Goal: Task Accomplishment & Management: Manage account settings

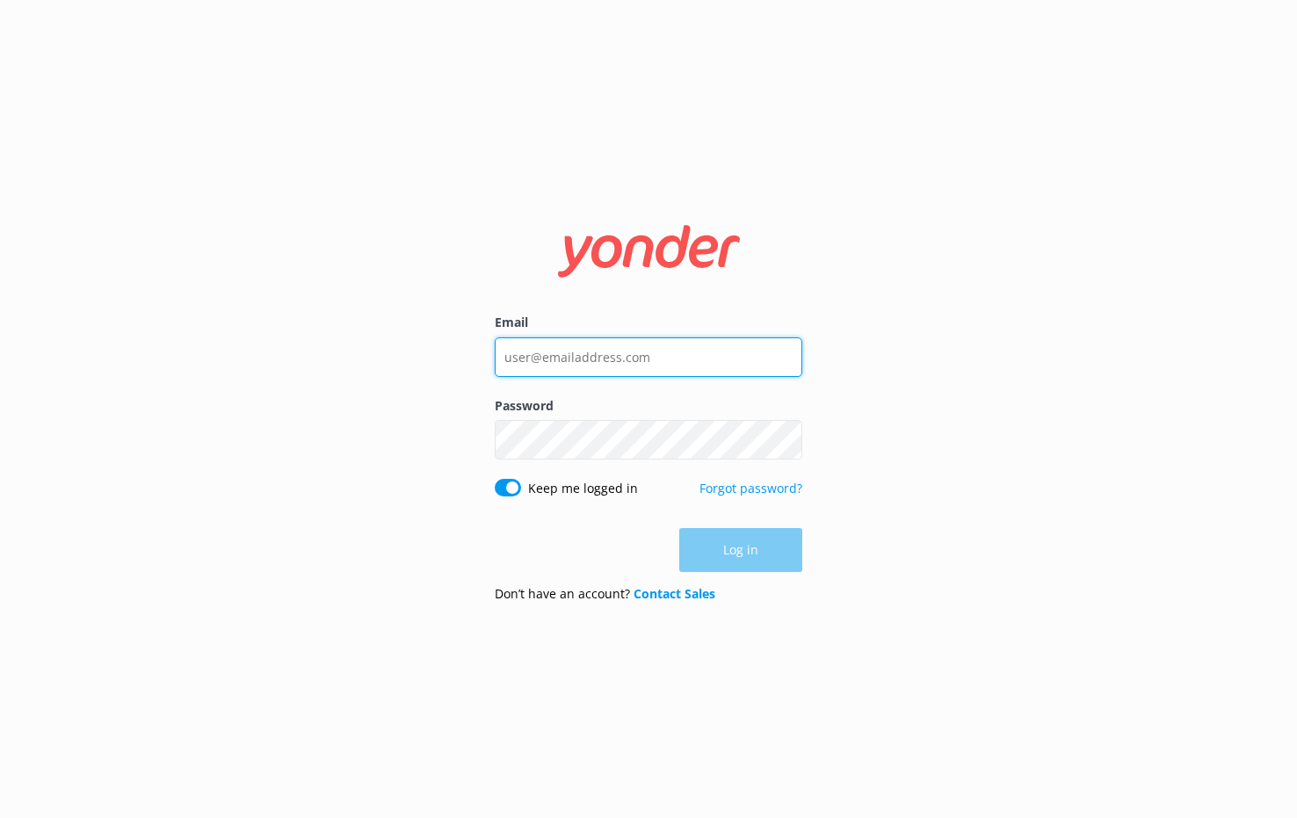
click at [688, 375] on input "Email" at bounding box center [649, 357] width 308 height 40
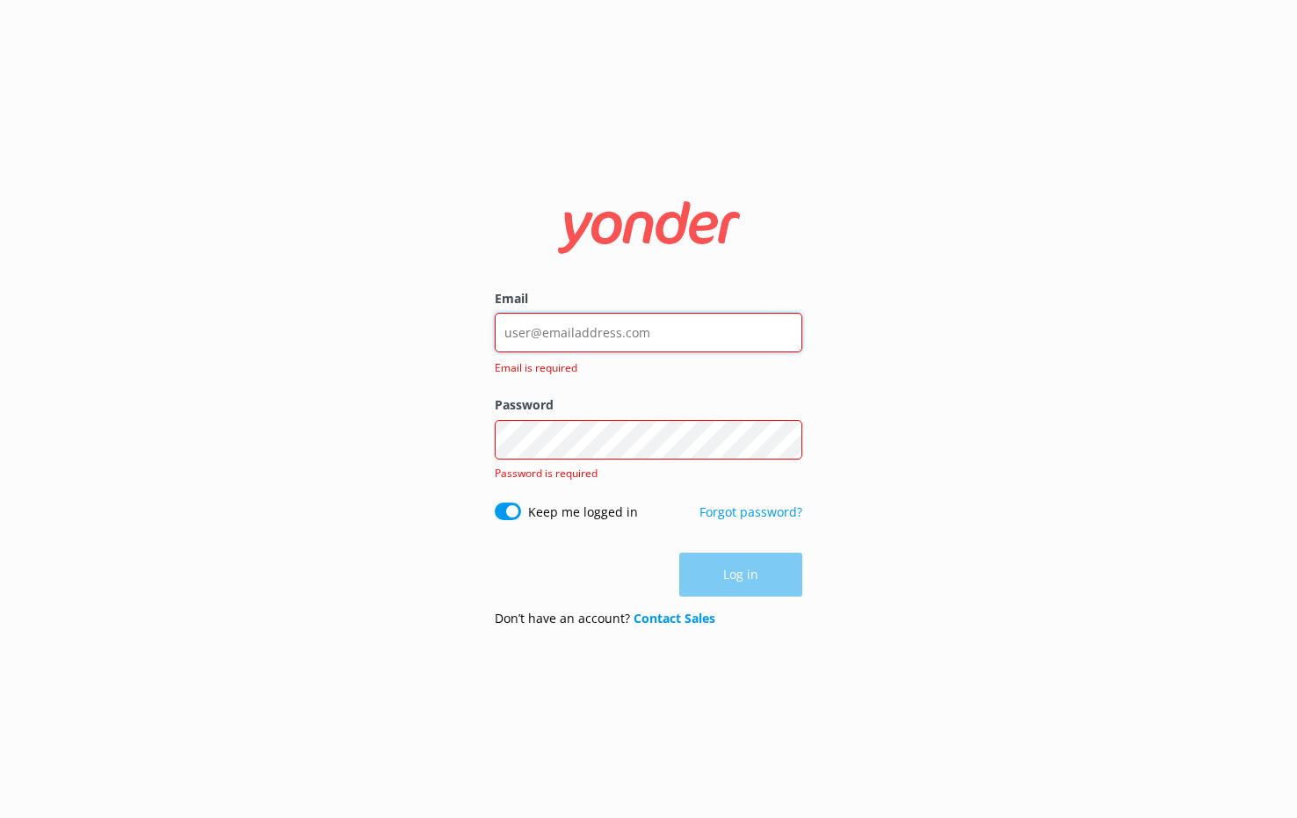
type input "[EMAIL_ADDRESS][DOMAIN_NAME]"
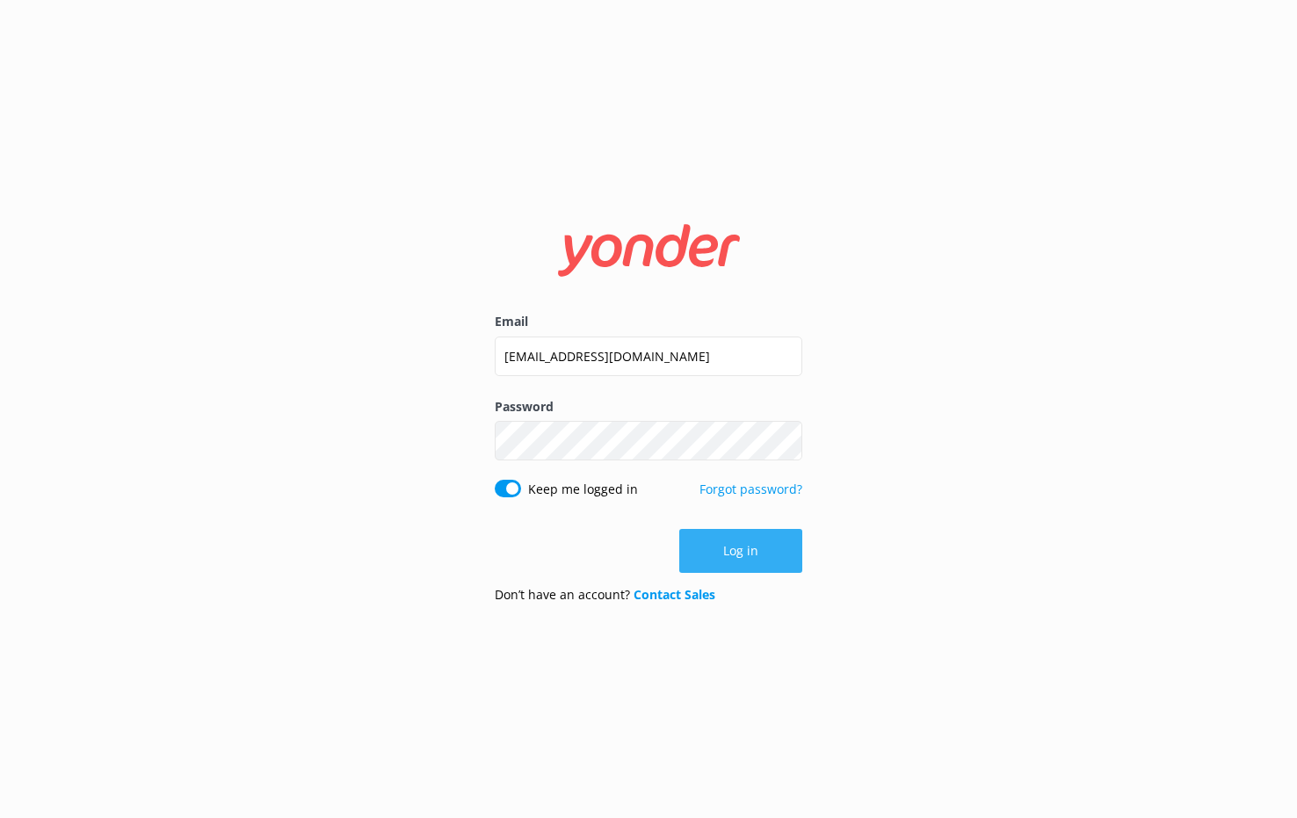
click at [755, 547] on button "Log in" at bounding box center [740, 551] width 123 height 44
